Goal: Check status: Check status

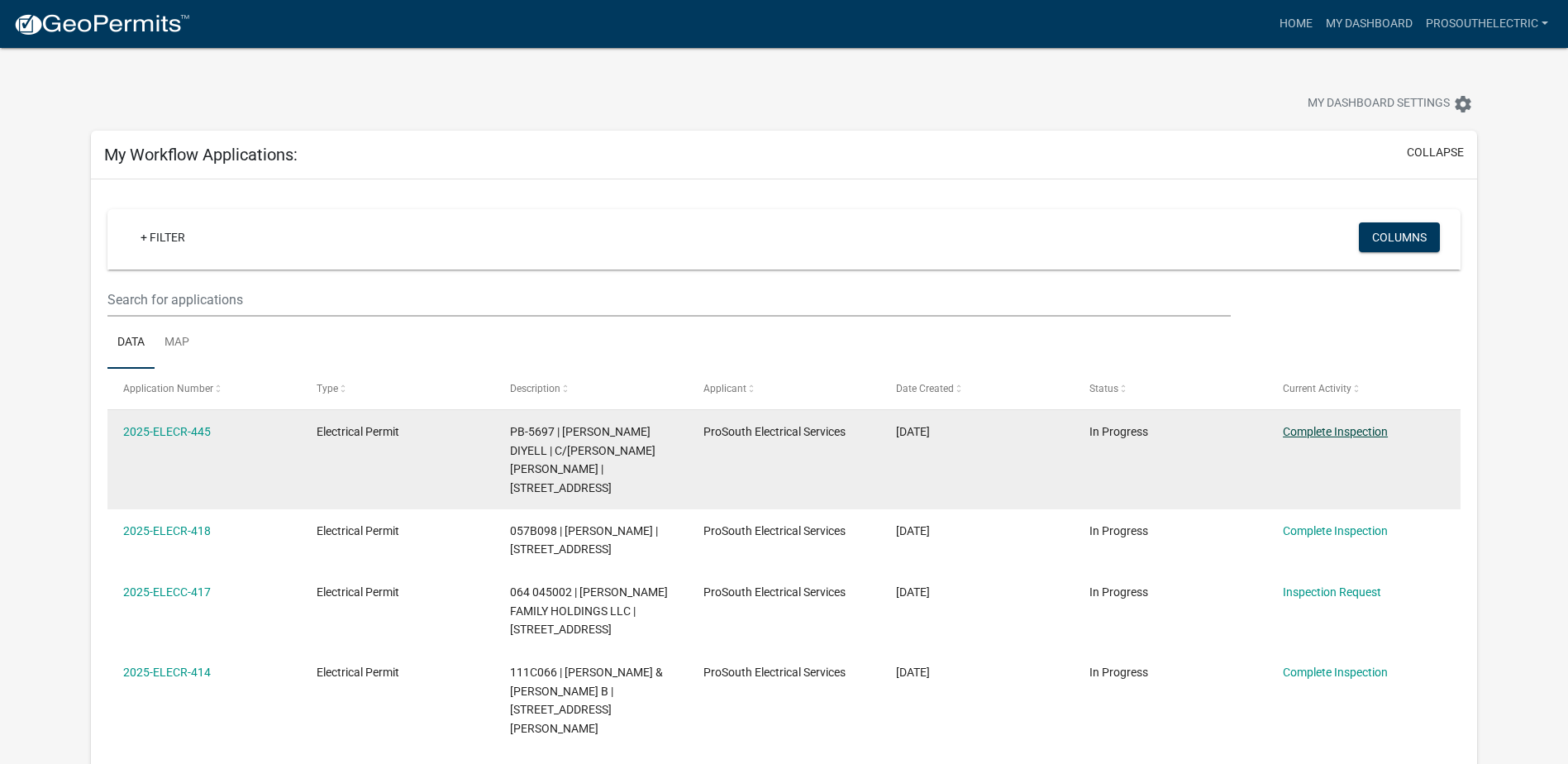
click at [1331, 434] on link "Complete Inspection" at bounding box center [1335, 432] width 105 height 13
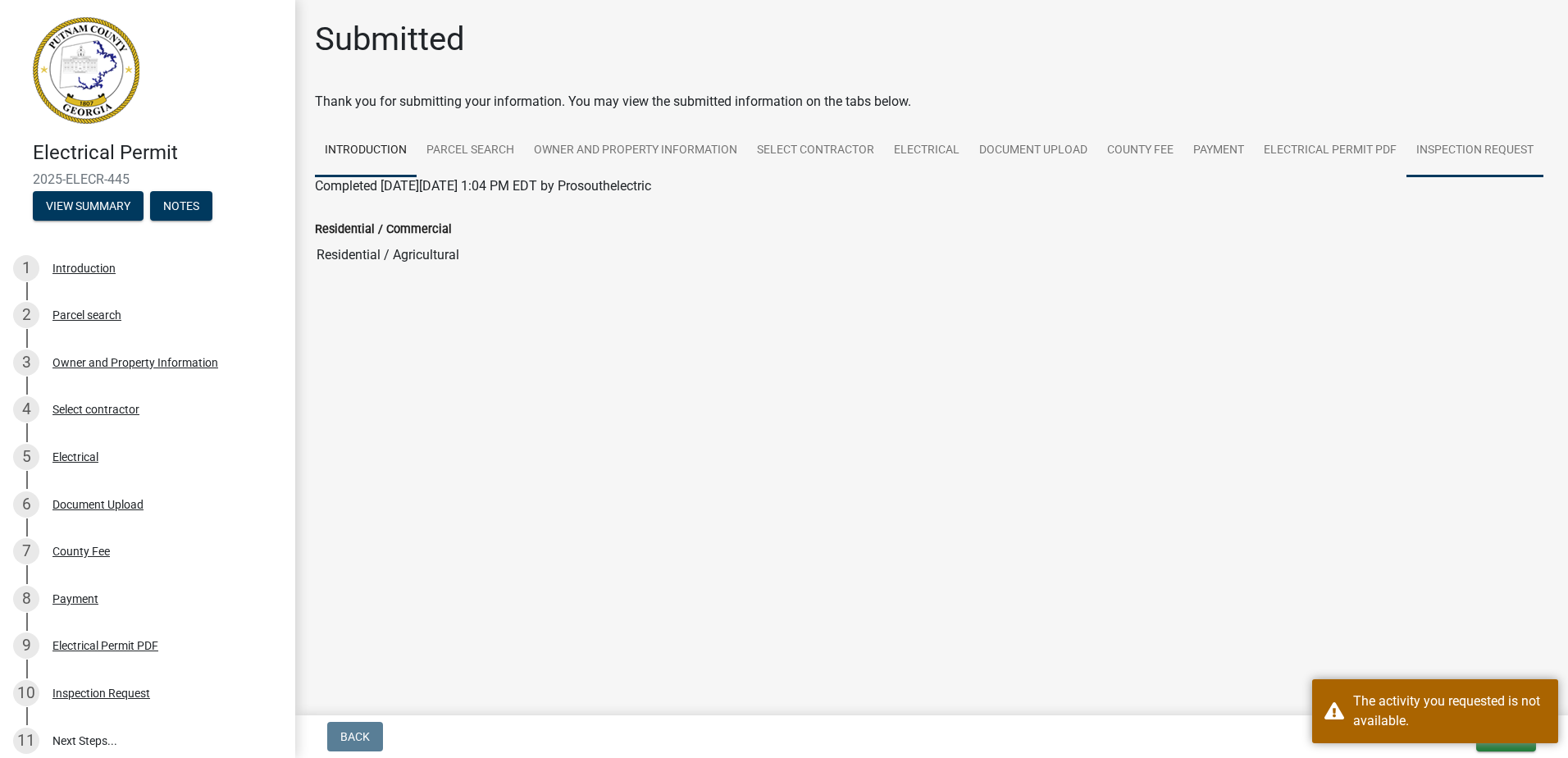
click at [1429, 147] on link "Inspection Request" at bounding box center [1475, 151] width 137 height 53
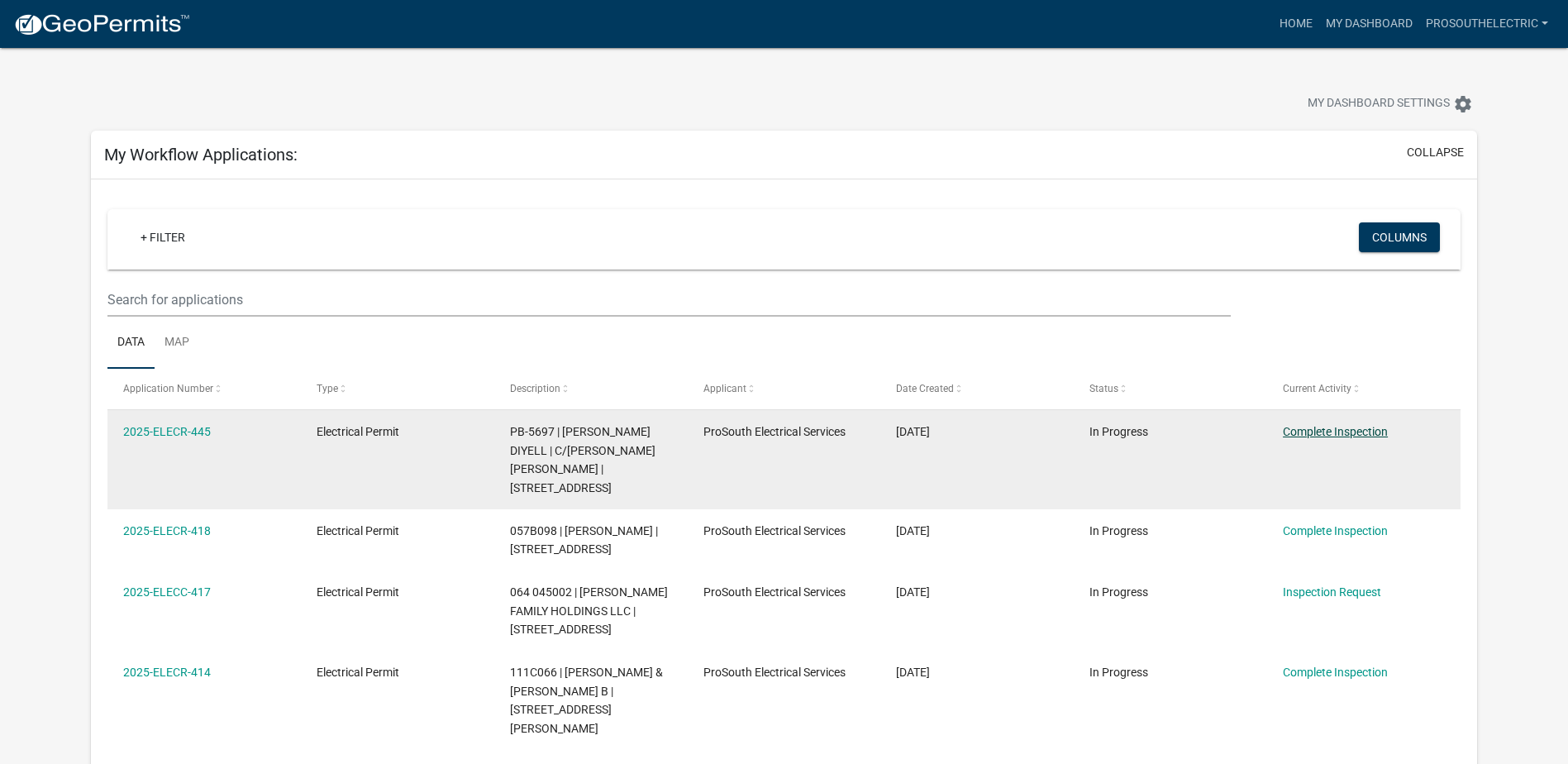
click at [1324, 431] on link "Complete Inspection" at bounding box center [1335, 432] width 105 height 13
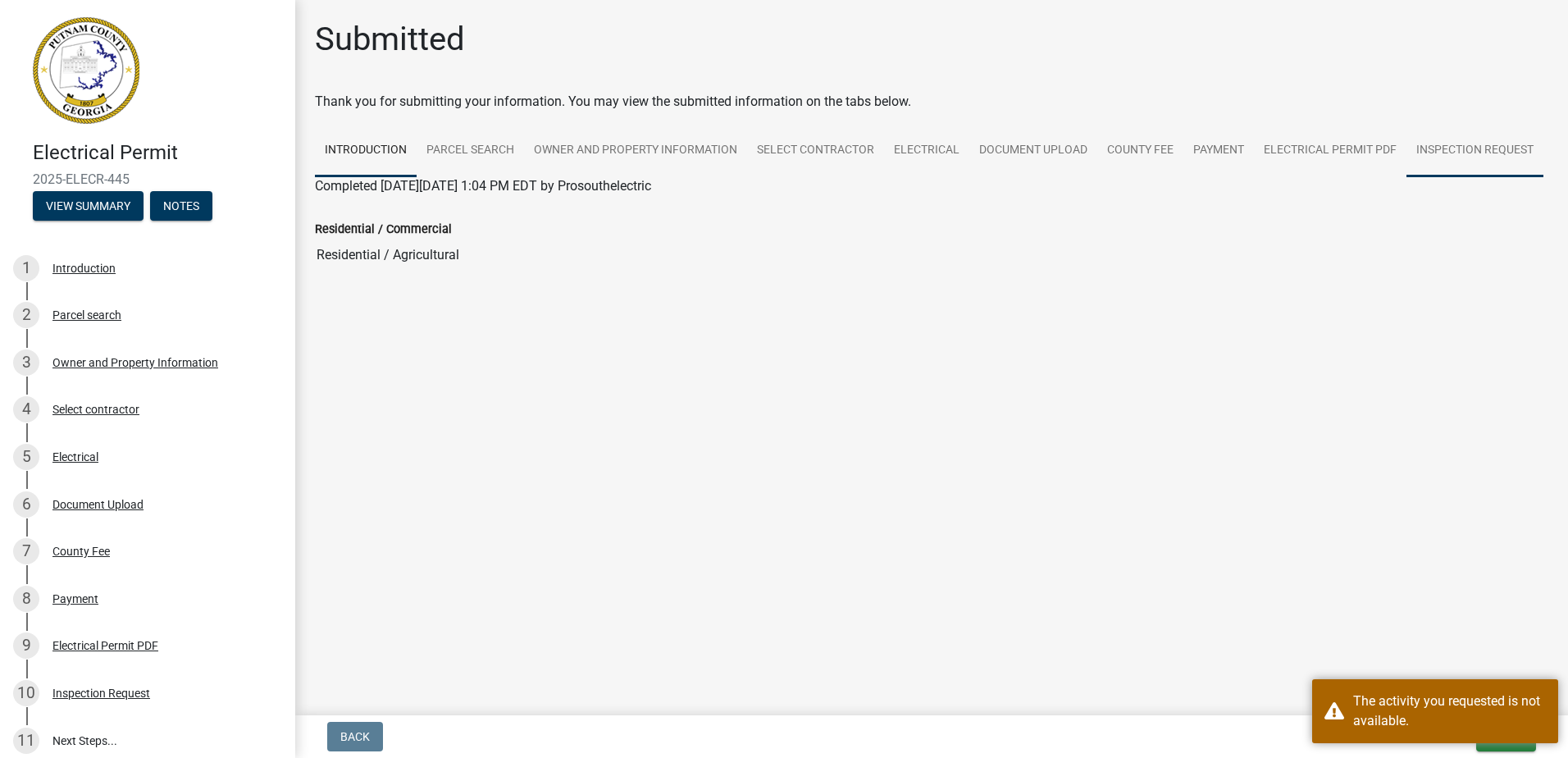
click at [1443, 151] on link "Inspection Request" at bounding box center [1475, 151] width 137 height 53
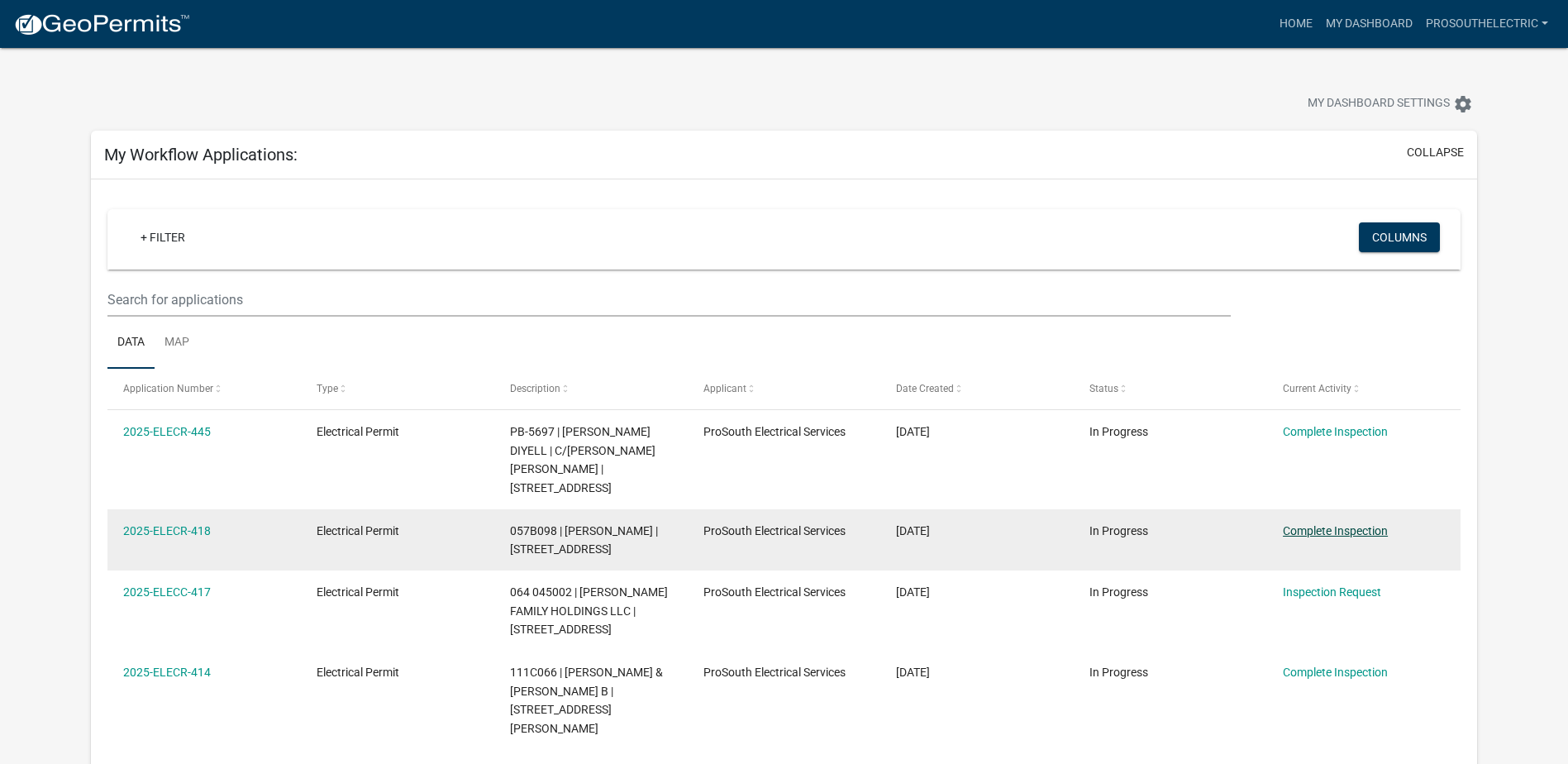
click at [1355, 531] on link "Complete Inspection" at bounding box center [1335, 531] width 105 height 13
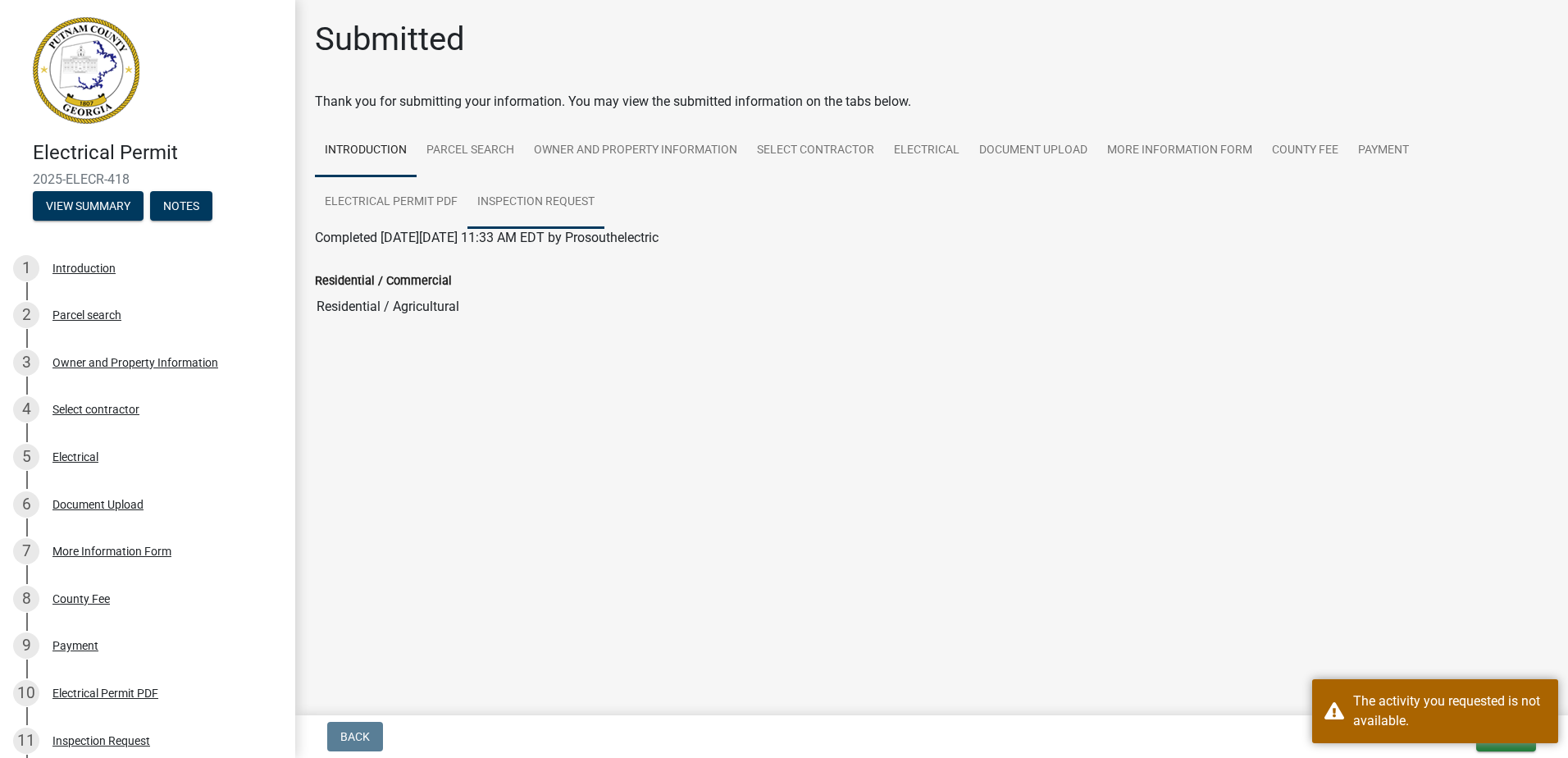
click at [581, 201] on link "Inspection Request" at bounding box center [536, 202] width 137 height 53
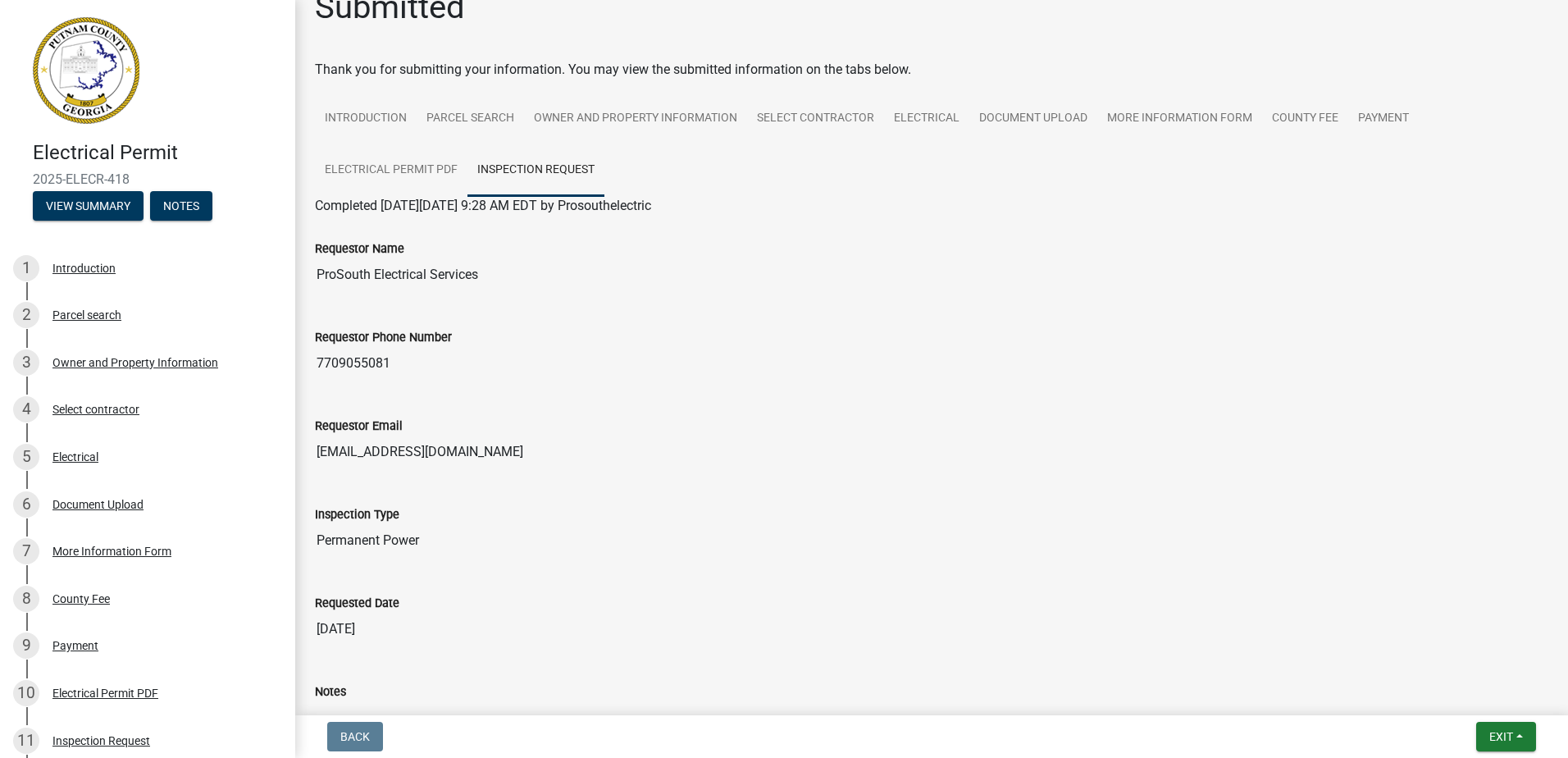
scroll to position [272, 0]
